Goal: Task Accomplishment & Management: Use online tool/utility

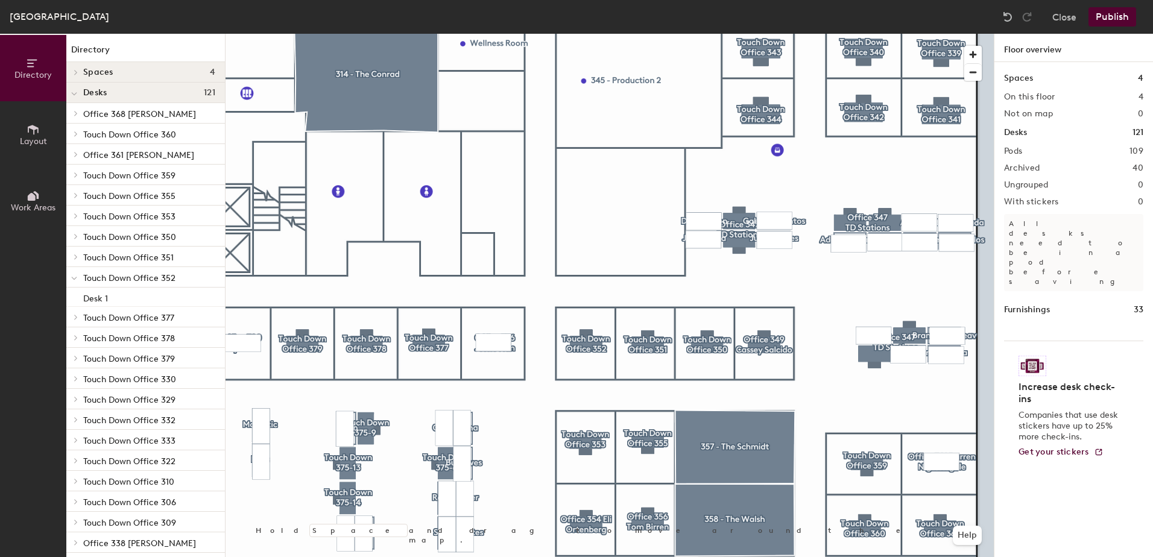
click at [836, 556] on html "Skip navigation Schedule Office People Analytics Visits Deliveries Services Man…" at bounding box center [576, 278] width 1153 height 557
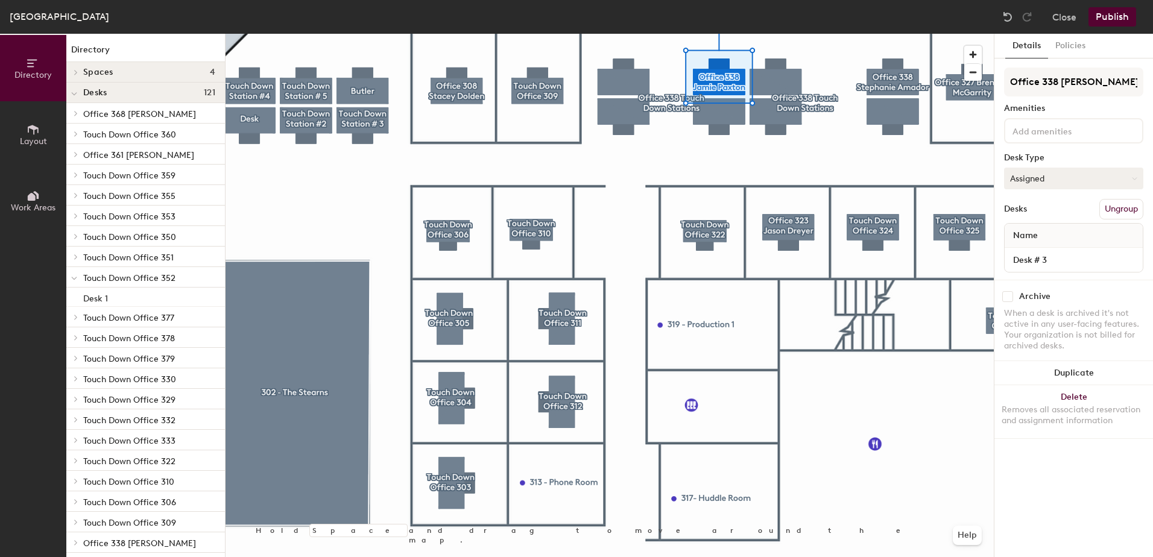
click at [1034, 180] on button "Assigned" at bounding box center [1073, 179] width 139 height 22
click at [1127, 84] on input "Office 338 [PERSON_NAME]" at bounding box center [1073, 82] width 139 height 29
type input "O"
type input "Touch Down Station #3"
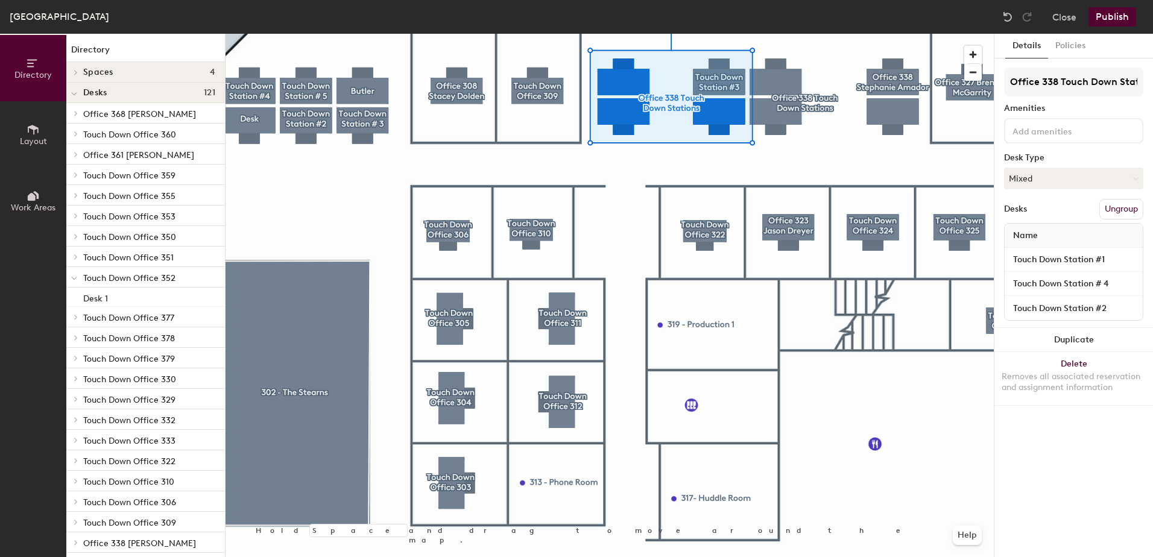
click at [1109, 214] on button "Ungroup" at bounding box center [1121, 209] width 44 height 20
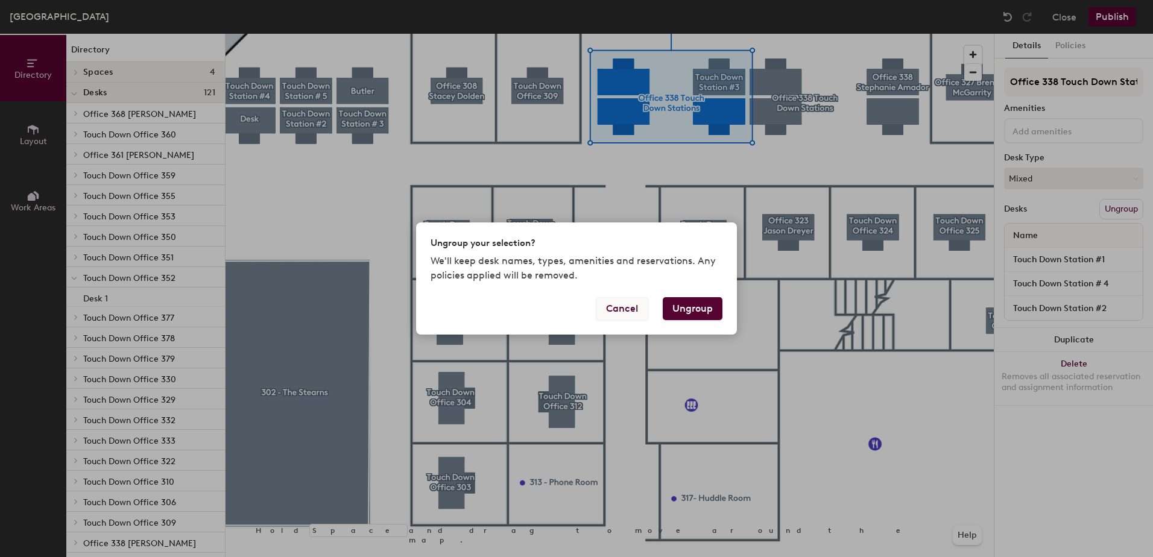
click at [617, 311] on button "Cancel" at bounding box center [622, 308] width 52 height 23
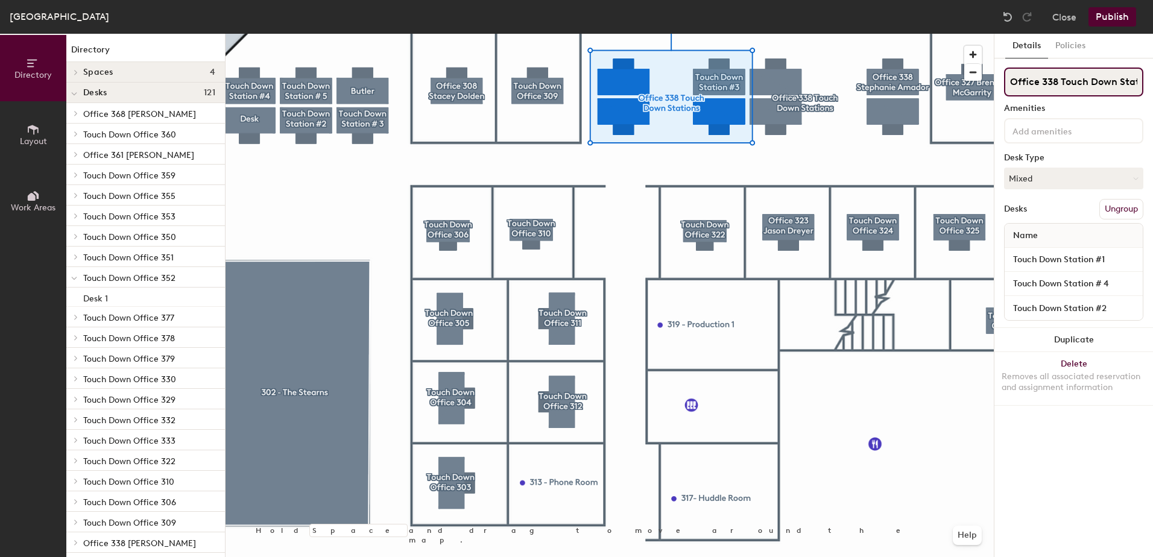
scroll to position [0, 19]
drag, startPoint x: 1010, startPoint y: 84, endPoint x: 1154, endPoint y: 90, distance: 144.2
click at [1152, 90] on html "Skip navigation Schedule Office People Analytics Visits Deliveries Services Man…" at bounding box center [576, 278] width 1153 height 557
click at [1109, 215] on button "Ungroup" at bounding box center [1121, 209] width 44 height 20
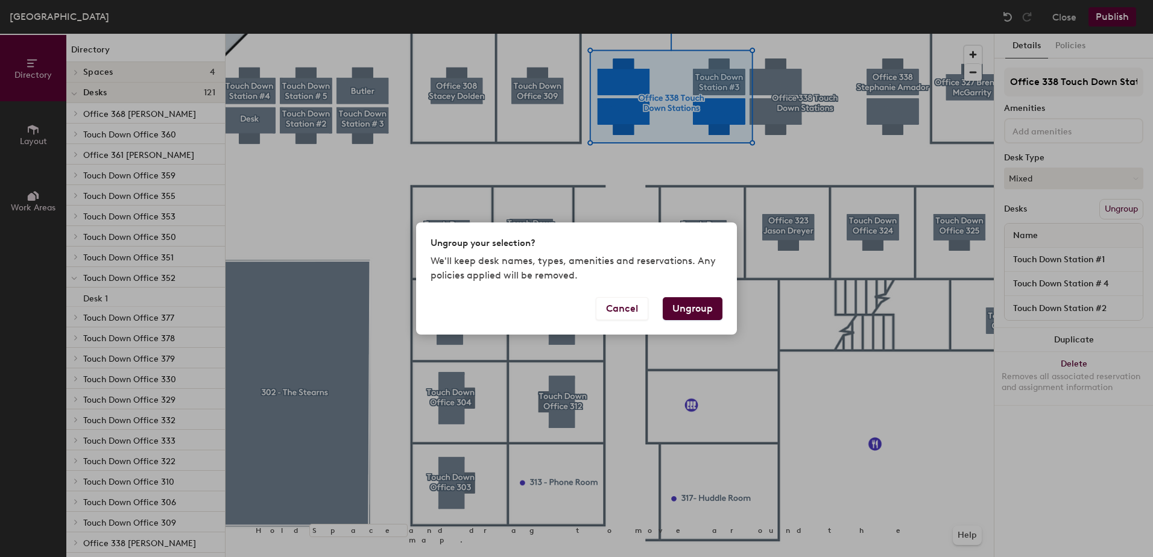
click at [693, 308] on button "Ungroup" at bounding box center [693, 308] width 60 height 23
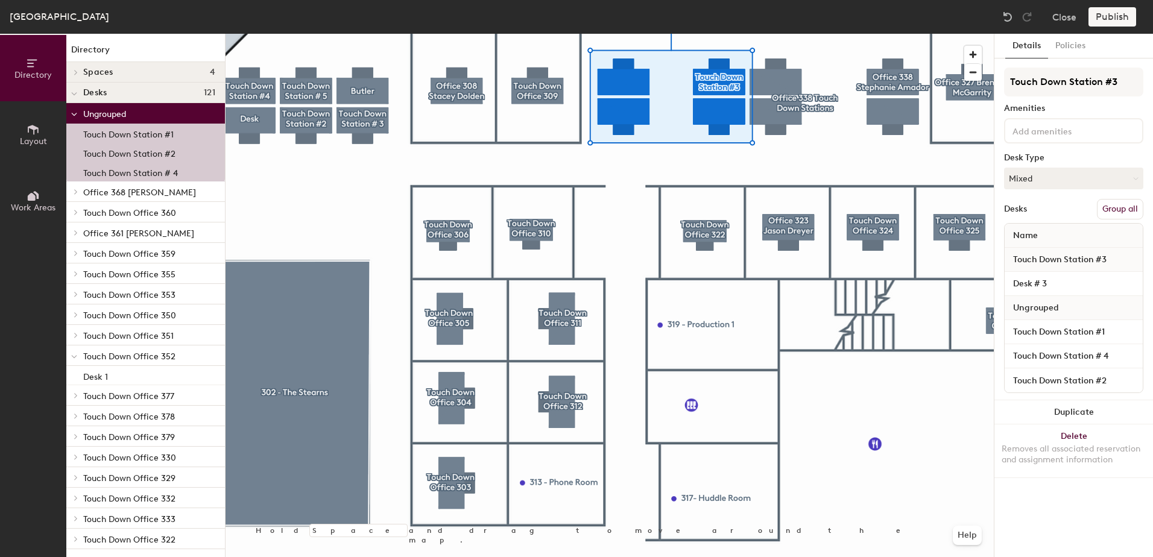
click at [1115, 212] on button "Group all" at bounding box center [1120, 209] width 46 height 20
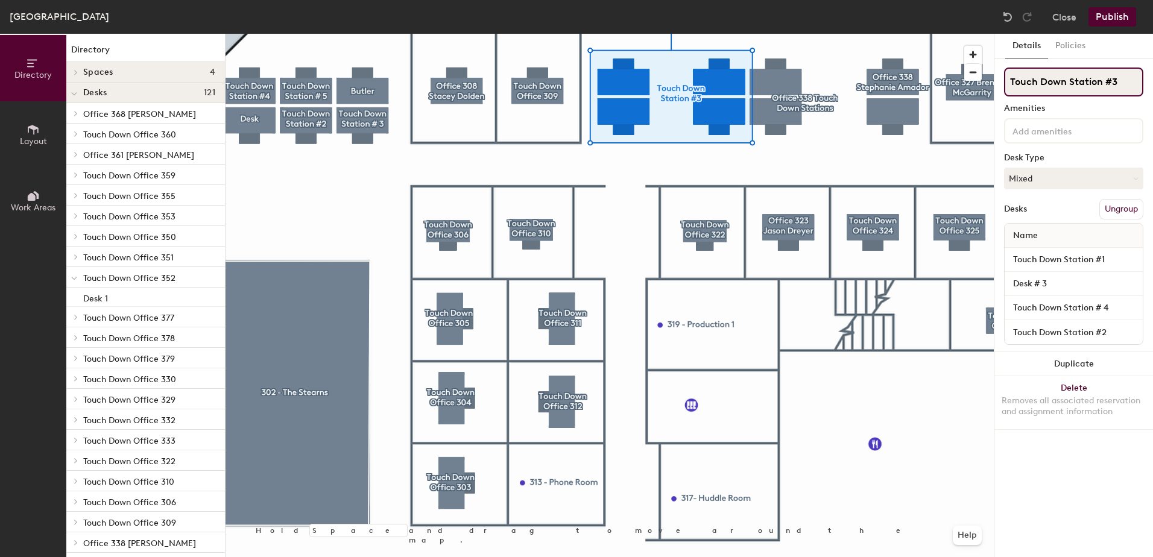
click at [1116, 82] on input "Touch Down Station #3" at bounding box center [1073, 82] width 139 height 29
click at [977, 83] on div "Directory Layout Work Areas Directory Spaces 4 302 - The [PERSON_NAME] 314 - Th…" at bounding box center [576, 295] width 1153 height 523
paste input "Office 338 Touch Down Stations"
type input "Office 338 Touch Down Stations"
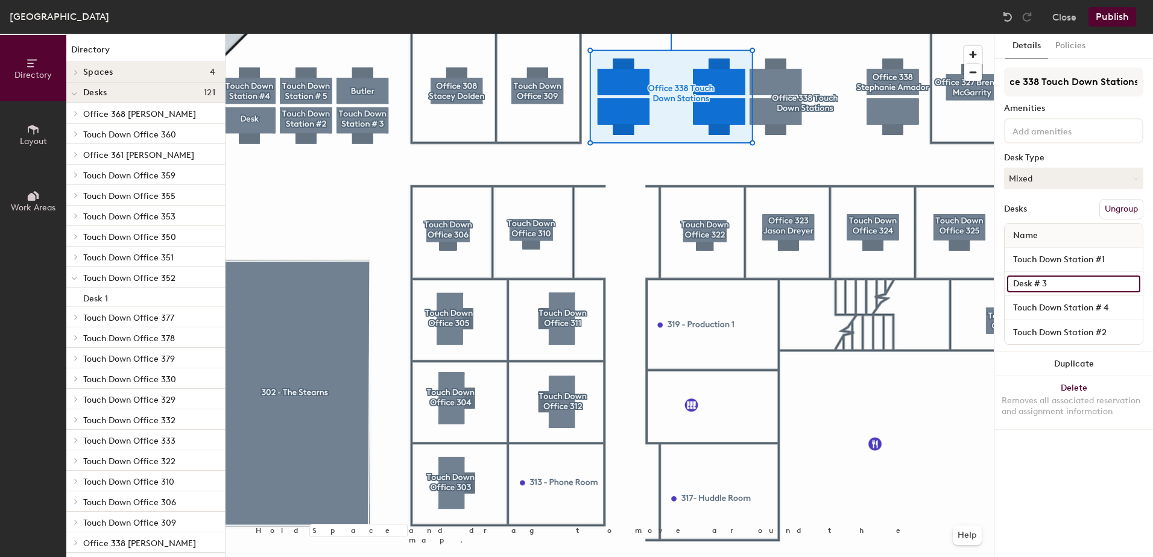
scroll to position [0, 0]
click at [1059, 282] on input "Desk # 3" at bounding box center [1073, 284] width 133 height 17
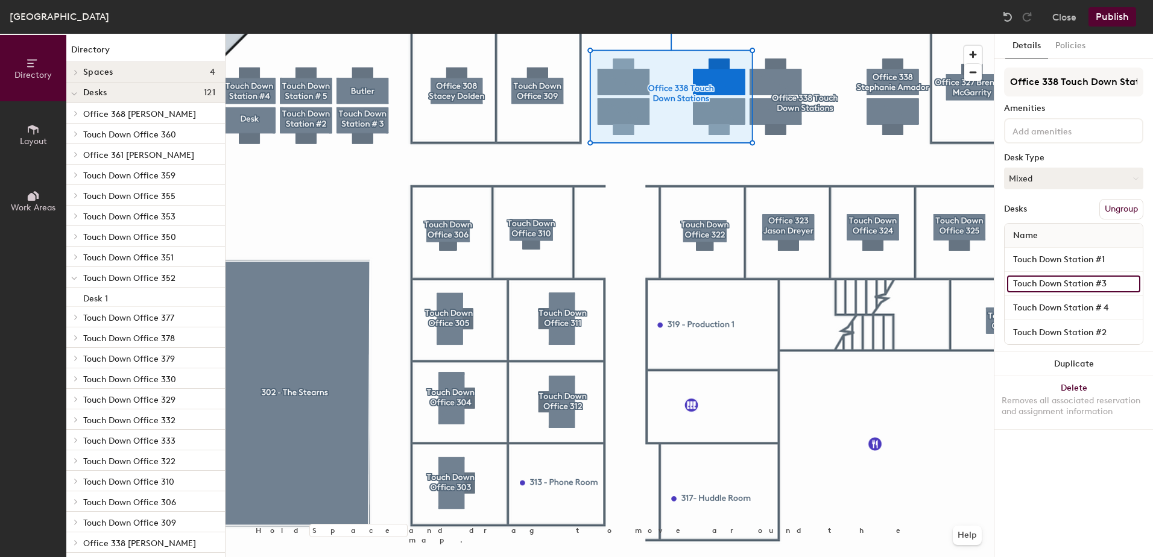
type input "Touch Down Station #3"
click at [925, 34] on div at bounding box center [609, 34] width 768 height 0
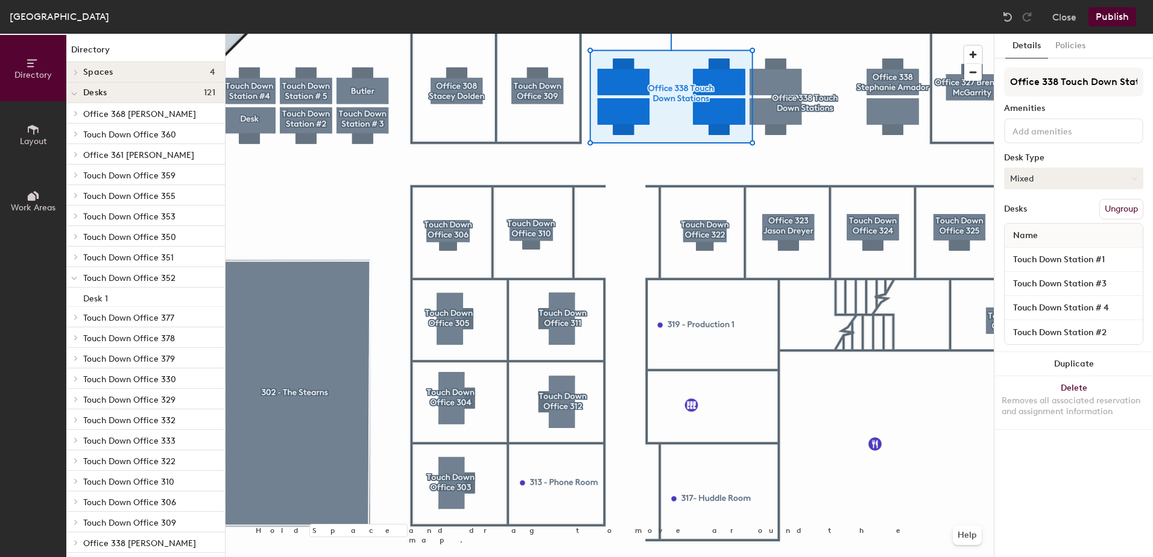
click at [1030, 172] on button "Mixed" at bounding box center [1073, 179] width 139 height 22
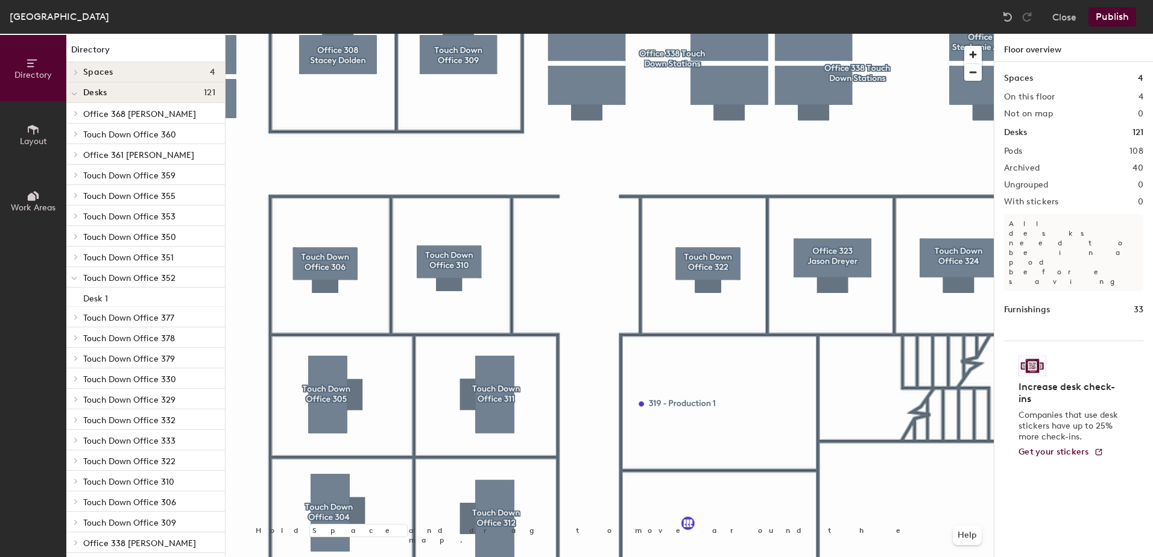
click at [1101, 21] on button "Publish" at bounding box center [1112, 16] width 48 height 19
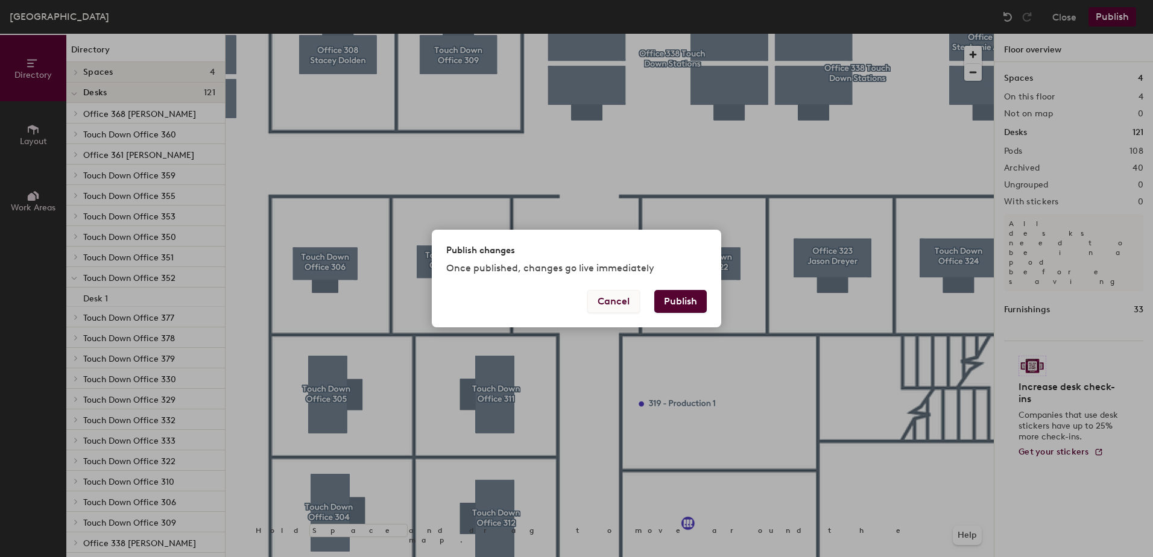
click at [612, 303] on button "Cancel" at bounding box center [613, 301] width 52 height 23
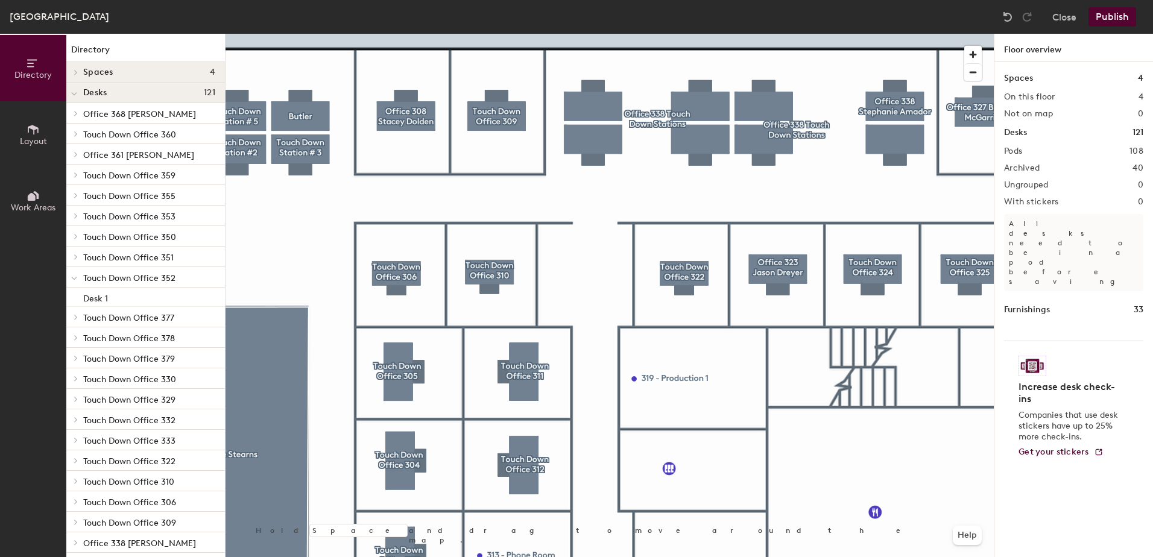
click at [1110, 18] on button "Publish" at bounding box center [1112, 16] width 48 height 19
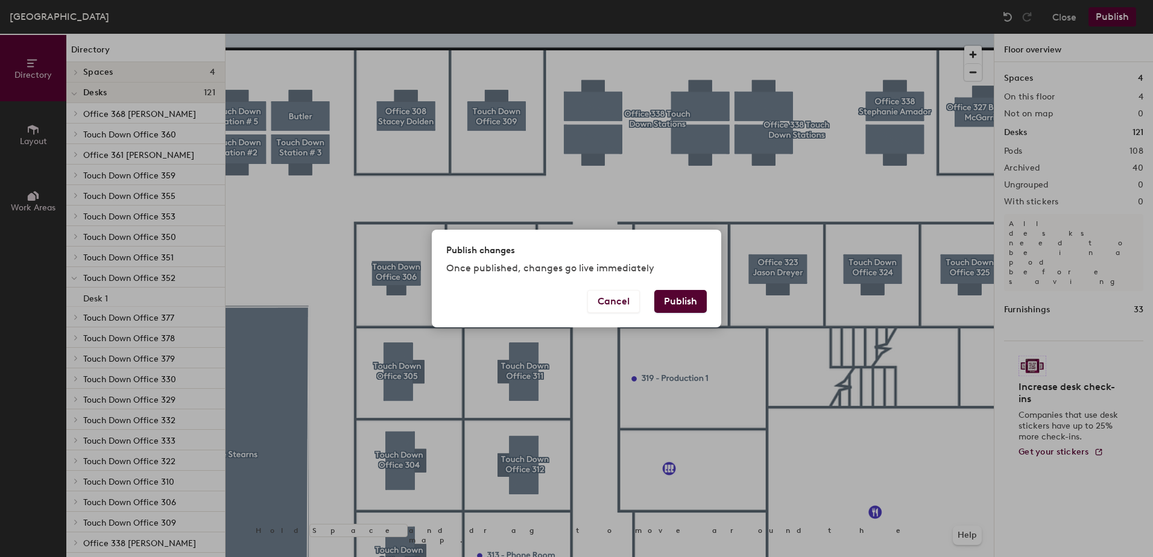
click at [666, 307] on button "Publish" at bounding box center [680, 301] width 52 height 23
